Goal: Ask a question

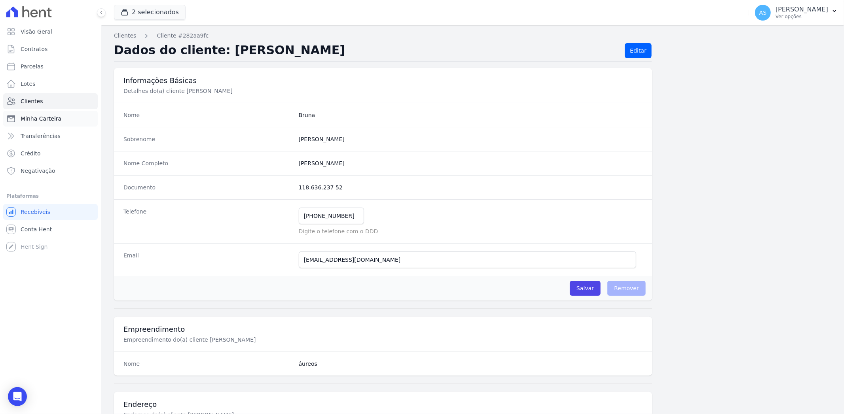
click at [28, 117] on span "Minha Carteira" at bounding box center [41, 119] width 41 height 8
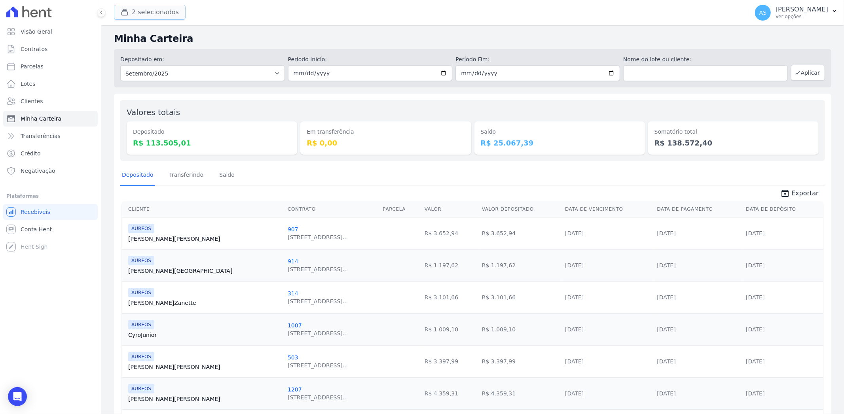
click at [129, 12] on div "button" at bounding box center [126, 12] width 11 height 8
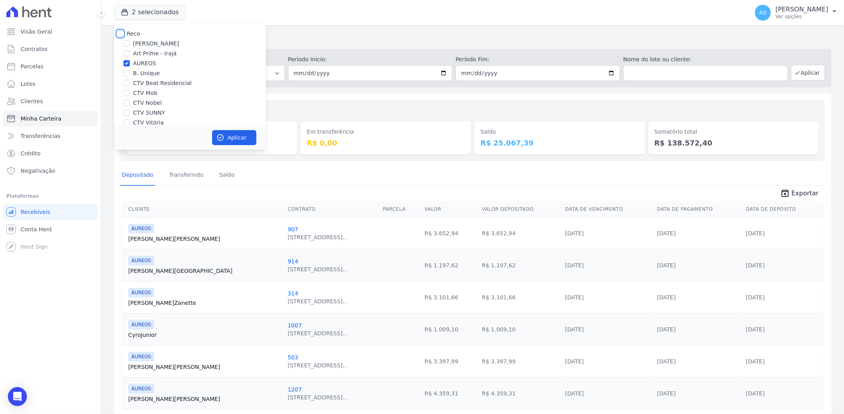
click at [121, 34] on input "Reco" at bounding box center [120, 33] width 6 height 6
checkbox input "true"
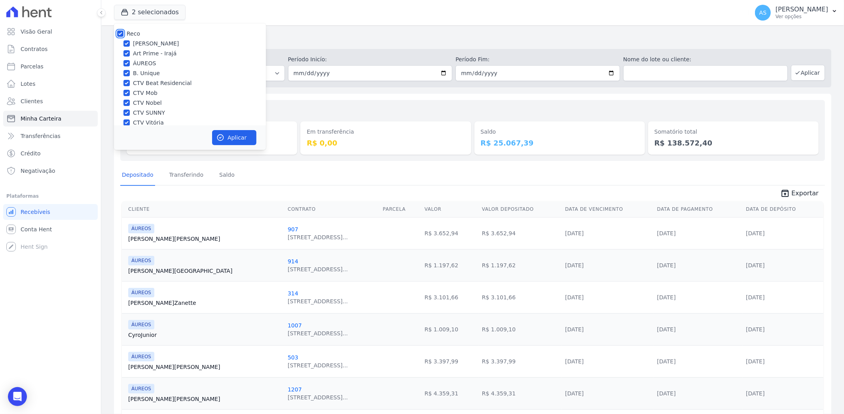
checkbox input "true"
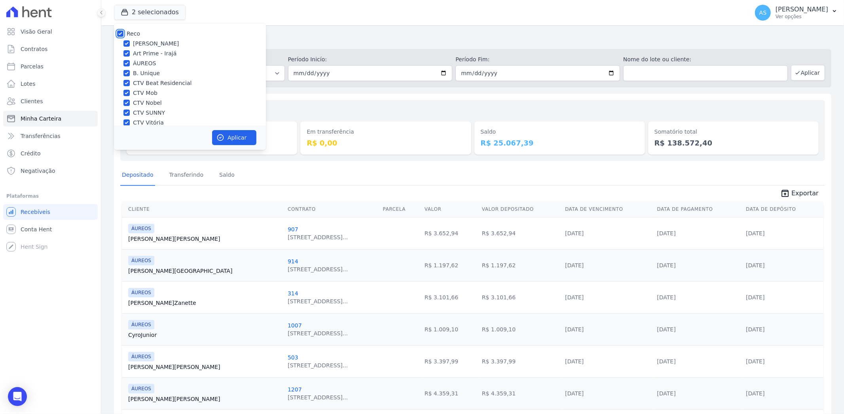
checkbox input "true"
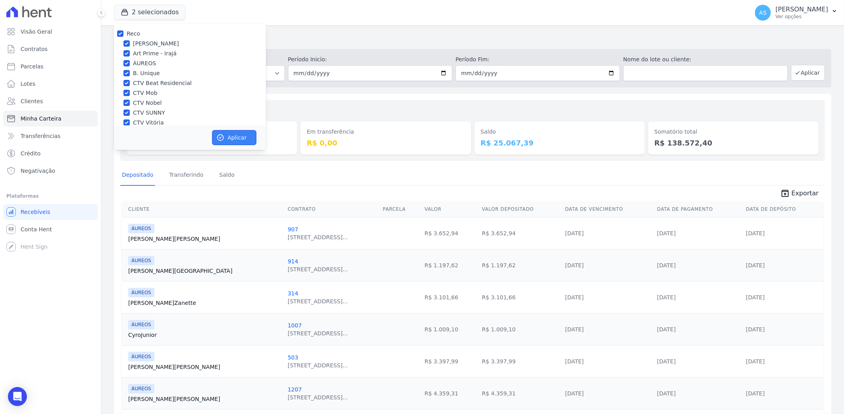
click at [234, 135] on button "Aplicar" at bounding box center [234, 137] width 44 height 15
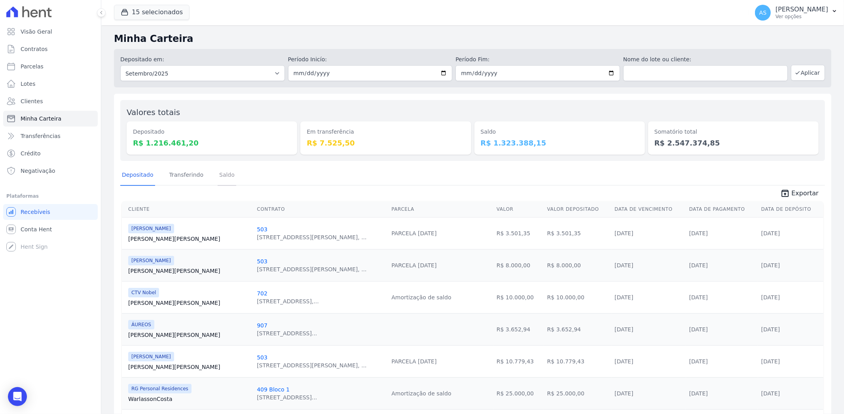
click at [222, 175] on link "Saldo" at bounding box center [227, 175] width 19 height 21
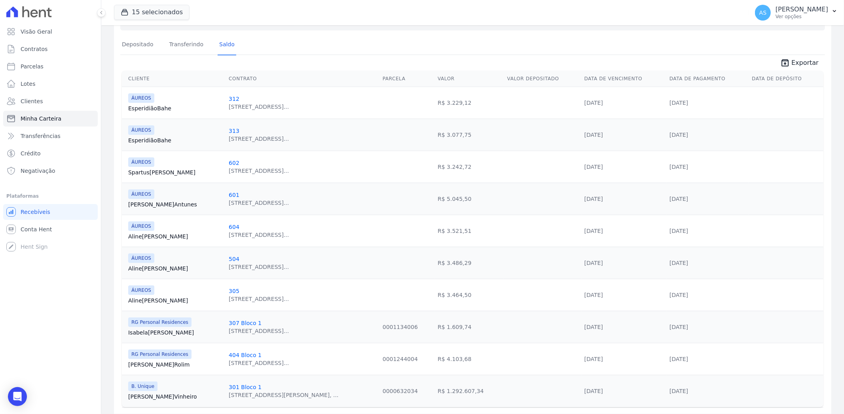
scroll to position [155, 0]
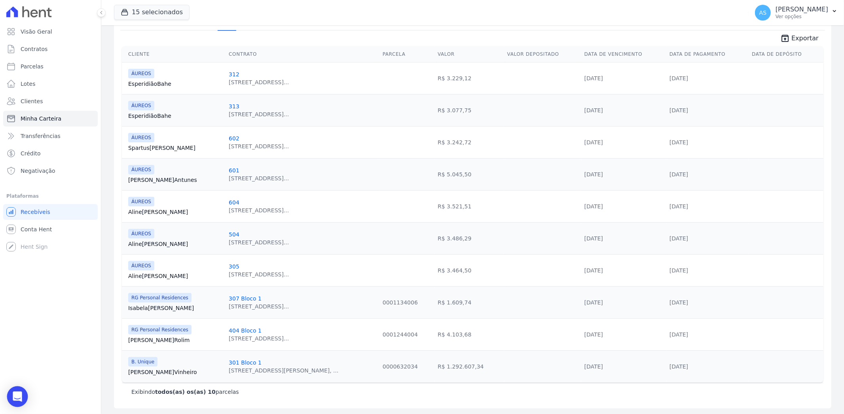
click at [13, 395] on icon "Open Intercom Messenger" at bounding box center [17, 397] width 10 height 10
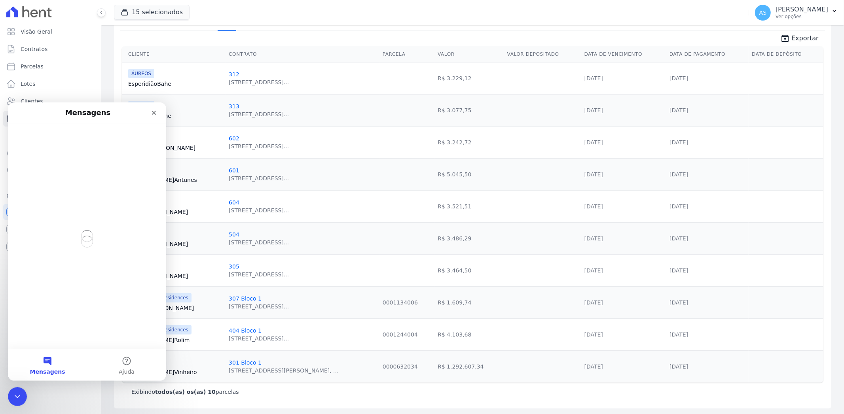
scroll to position [0, 0]
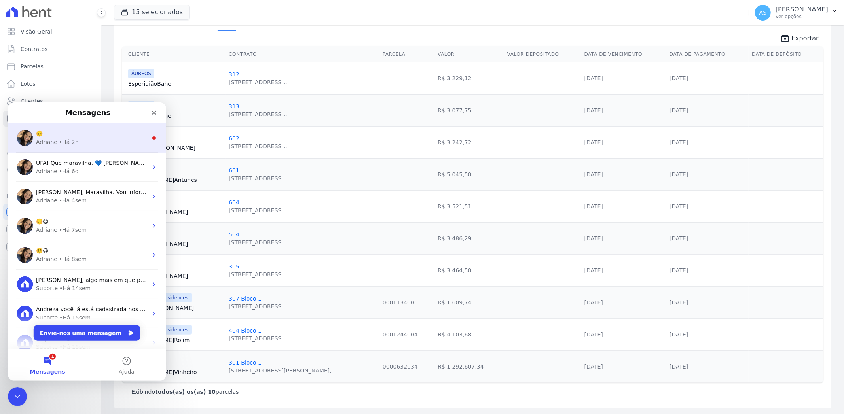
click at [59, 136] on div "☺️" at bounding box center [92, 133] width 112 height 8
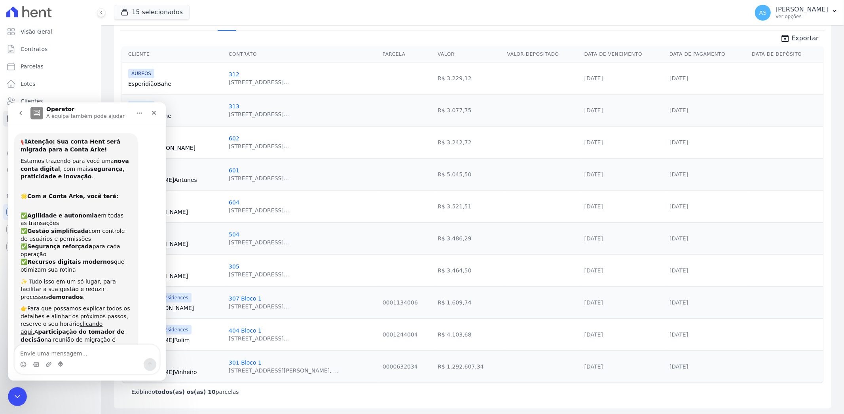
scroll to position [9, 0]
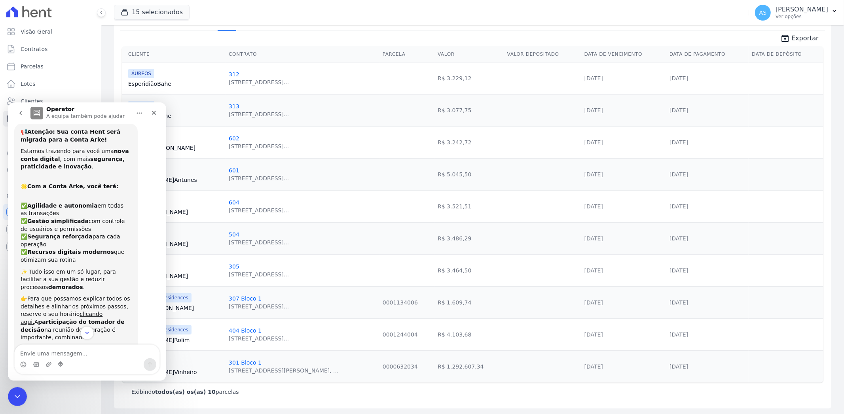
click at [45, 350] on textarea "Envie uma mensagem..." at bounding box center [87, 351] width 145 height 13
type textarea "adriane"
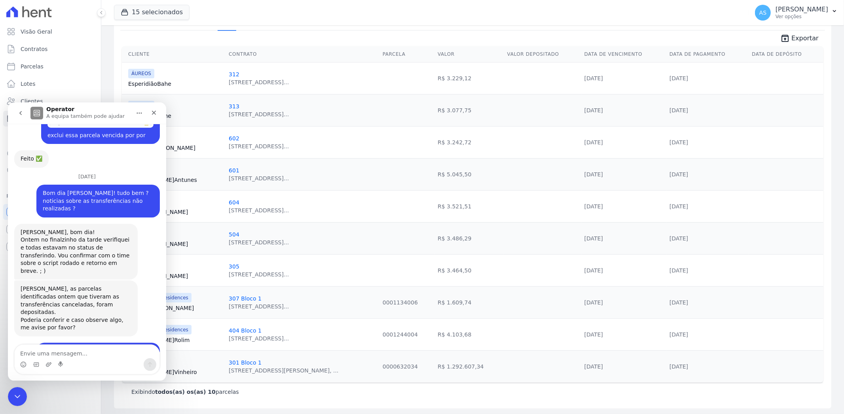
scroll to position [7715, 0]
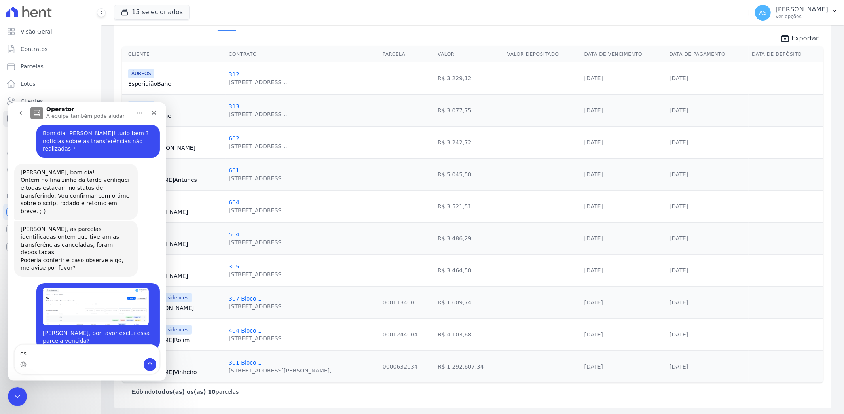
type textarea "e"
type textarea "a"
type textarea "o pagamento ainda consta aqui como pendente"
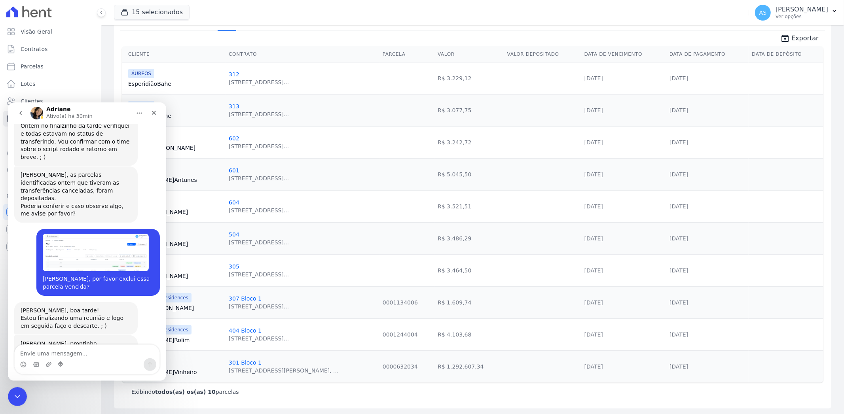
scroll to position [7757, 0]
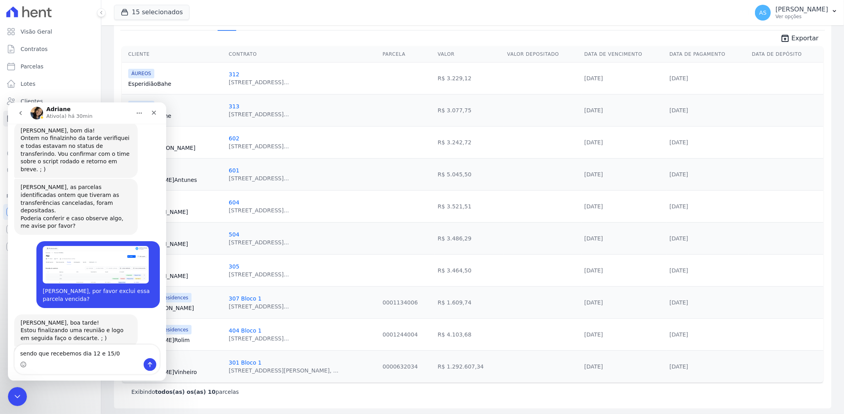
type textarea "sendo que recebemos dia 12 e 15/09"
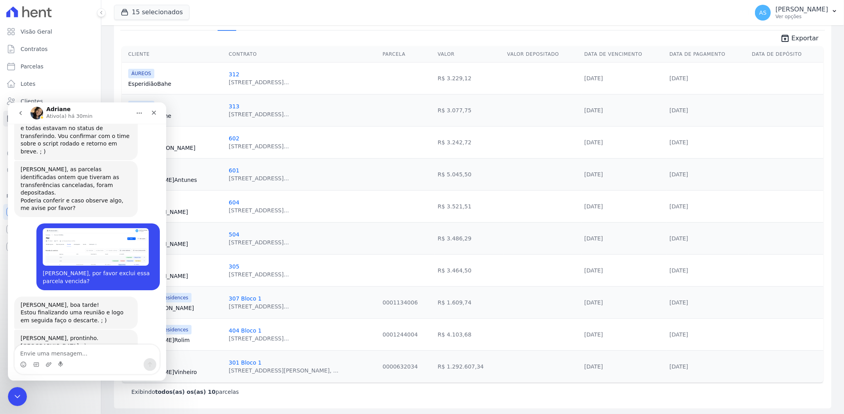
type textarea "n"
type textarea "consegue ajustar ?"
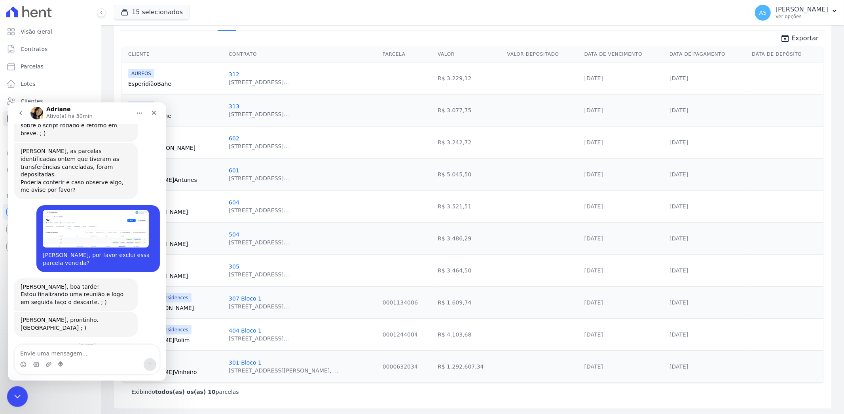
click at [20, 398] on icon "Fechar mensagem da Intercom" at bounding box center [15, 395] width 9 height 9
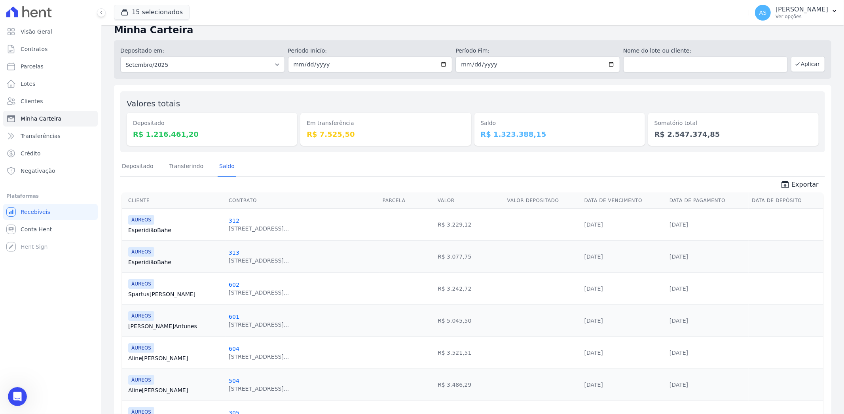
scroll to position [0, 0]
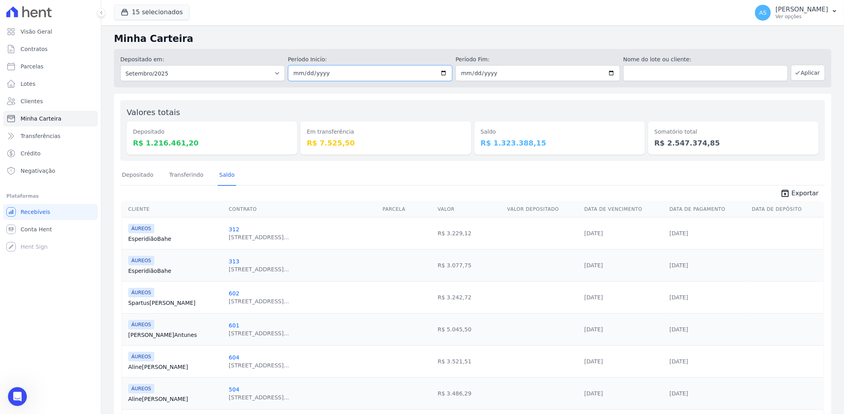
click at [440, 72] on input "[DATE]" at bounding box center [370, 73] width 165 height 16
type input "[DATE]"
click at [803, 76] on button "Aplicar" at bounding box center [808, 73] width 34 height 16
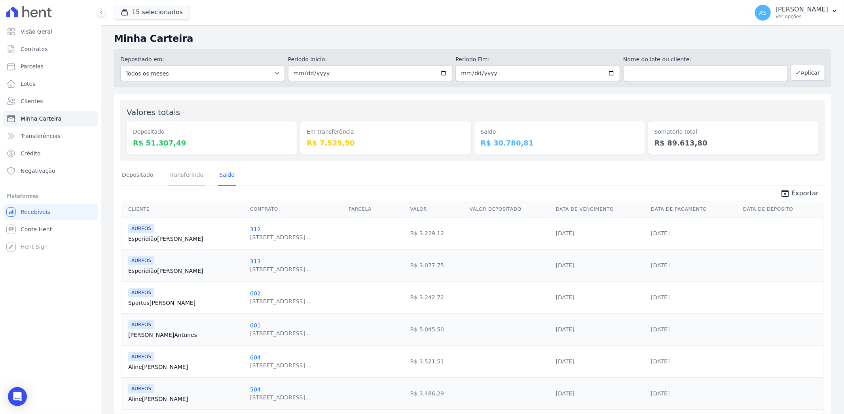
click at [187, 176] on link "Transferindo" at bounding box center [187, 175] width 38 height 21
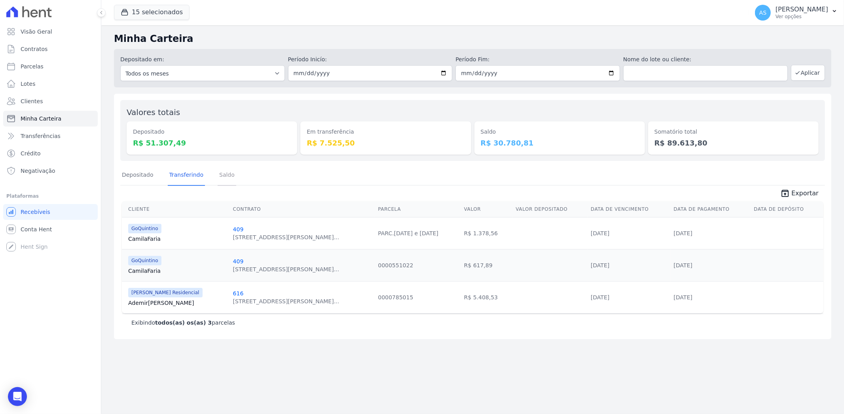
click at [218, 176] on link "Saldo" at bounding box center [227, 175] width 19 height 21
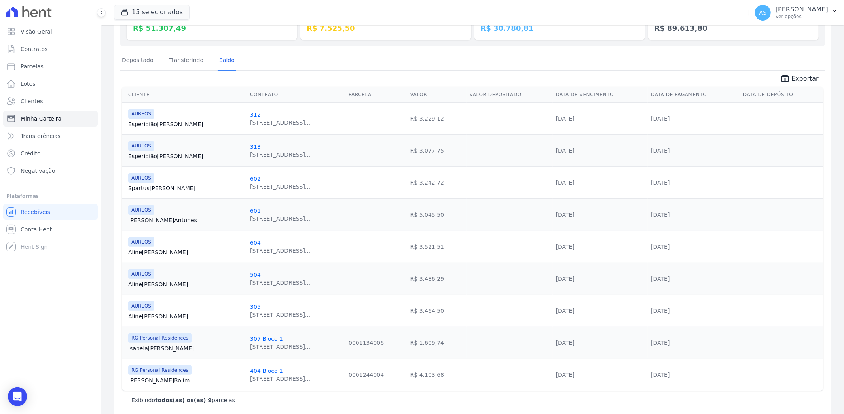
scroll to position [123, 0]
